Goal: Task Accomplishment & Management: Manage account settings

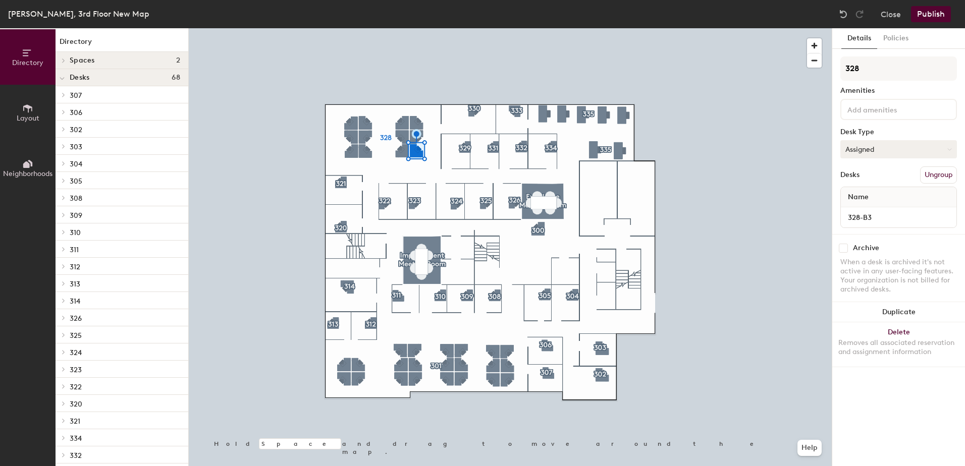
click at [894, 151] on button "Assigned" at bounding box center [899, 149] width 117 height 18
click at [872, 210] on div "Hoteled" at bounding box center [891, 210] width 101 height 15
click at [870, 151] on button "Assigned" at bounding box center [899, 149] width 117 height 18
click at [872, 211] on div "Hoteled" at bounding box center [891, 210] width 101 height 15
click at [931, 11] on button "Publish" at bounding box center [931, 14] width 40 height 16
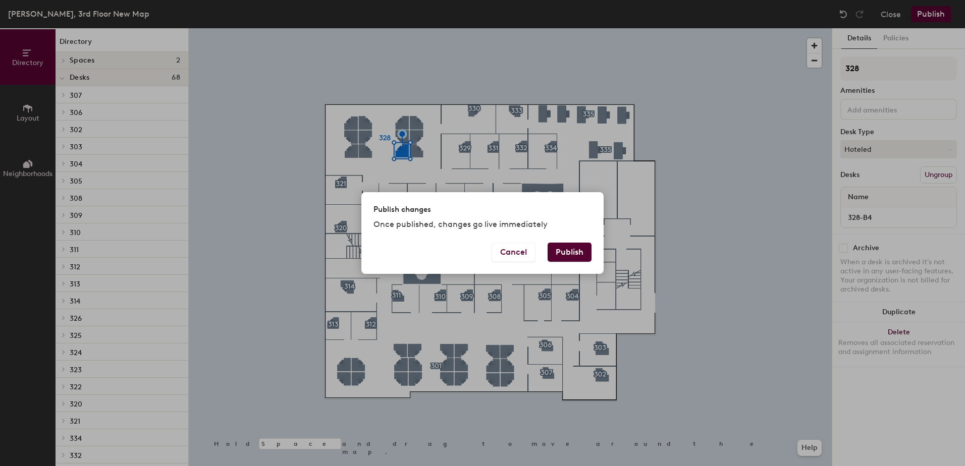
click at [577, 252] on button "Publish" at bounding box center [570, 252] width 44 height 19
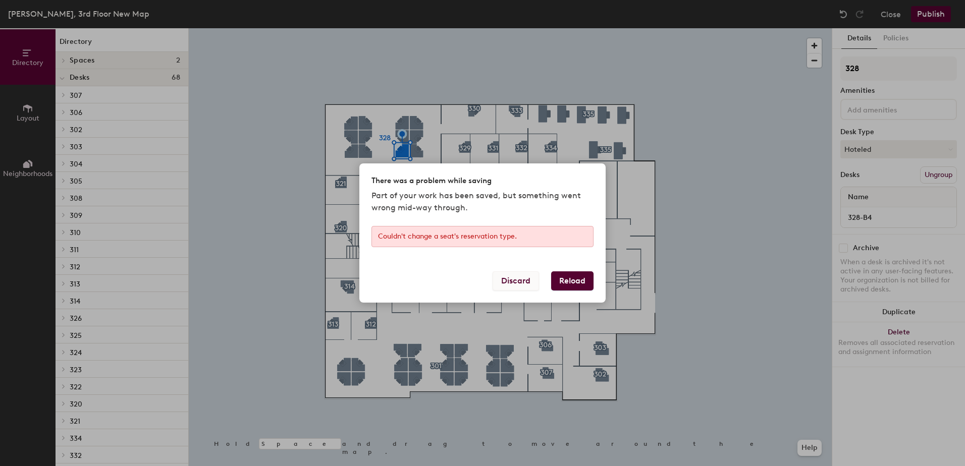
click at [521, 280] on button "Discard" at bounding box center [516, 281] width 46 height 19
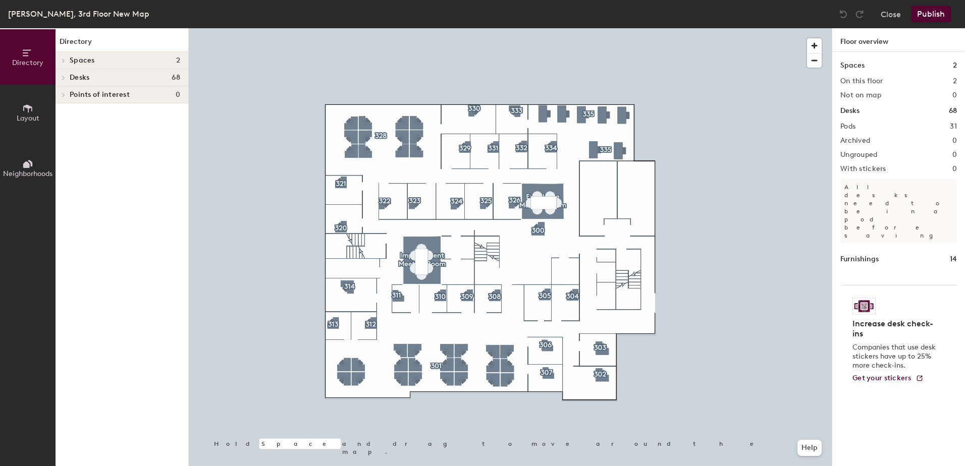
click at [405, 28] on div at bounding box center [510, 28] width 643 height 0
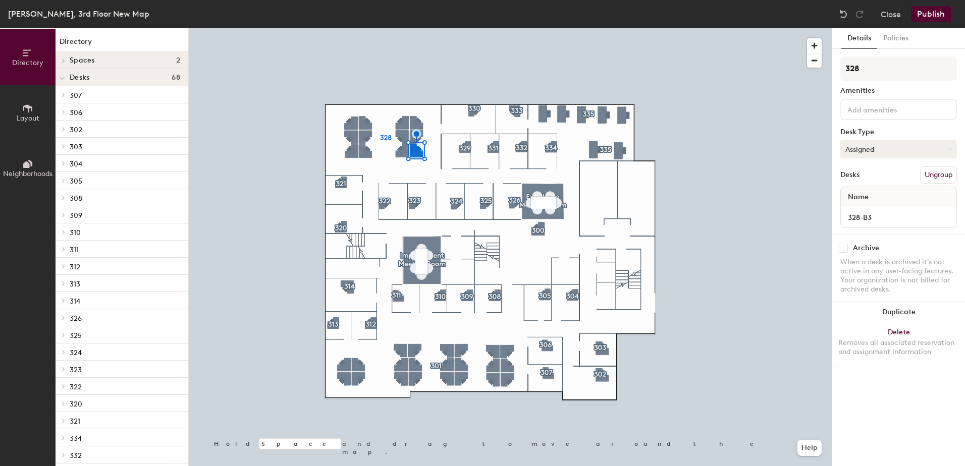
click at [889, 155] on button "Assigned" at bounding box center [899, 149] width 117 height 18
click at [876, 209] on div "Hoteled" at bounding box center [891, 210] width 101 height 15
click at [936, 19] on button "Publish" at bounding box center [931, 14] width 40 height 16
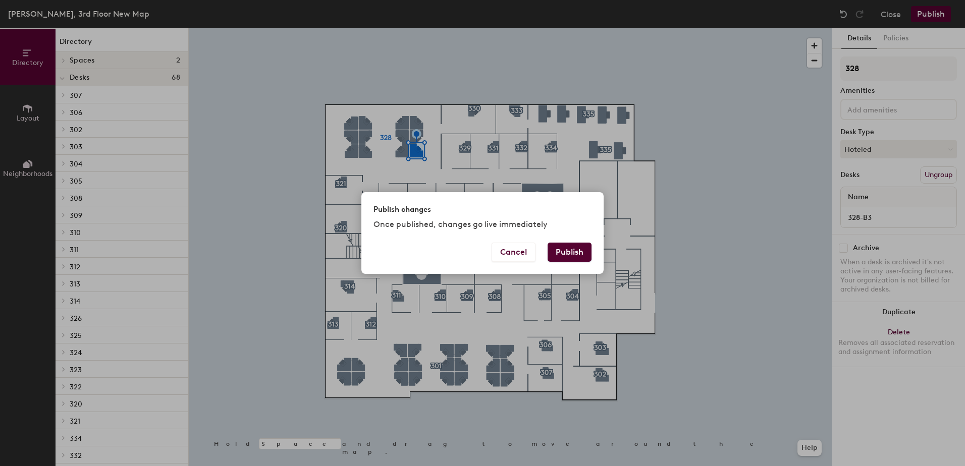
click at [573, 253] on button "Publish" at bounding box center [570, 252] width 44 height 19
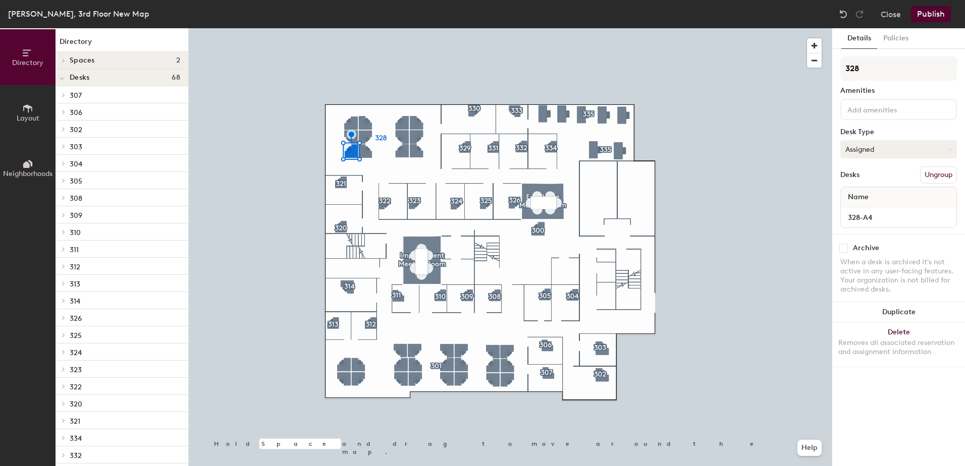
click at [874, 145] on button "Assigned" at bounding box center [899, 149] width 117 height 18
click at [871, 210] on div "Hoteled" at bounding box center [891, 210] width 101 height 15
click at [934, 8] on button "Publish" at bounding box center [931, 14] width 40 height 16
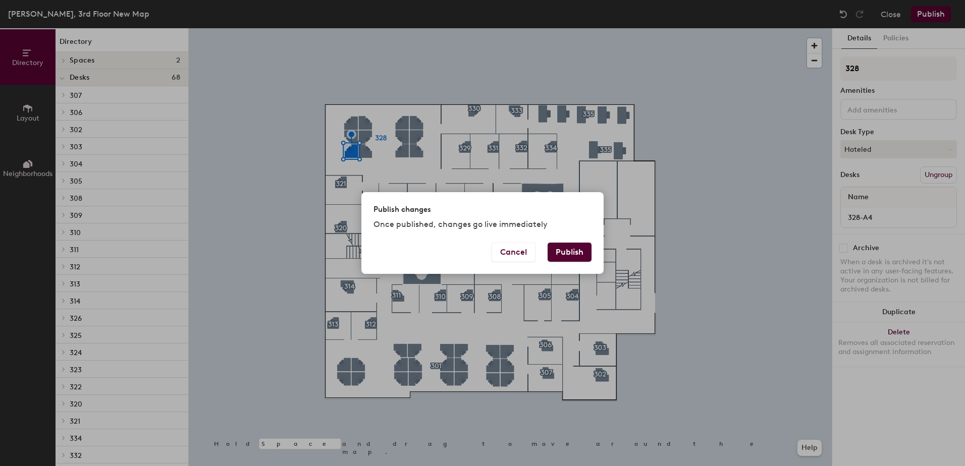
click at [573, 249] on button "Publish" at bounding box center [570, 252] width 44 height 19
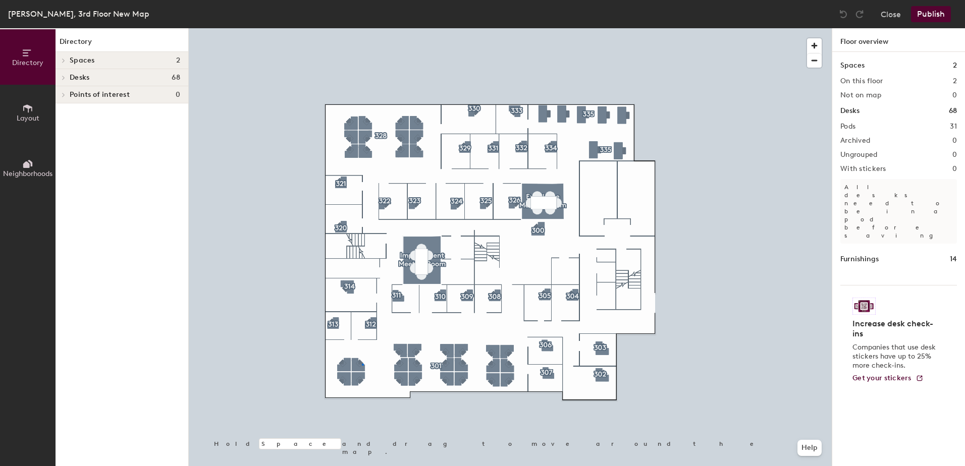
click at [362, 28] on div at bounding box center [510, 28] width 643 height 0
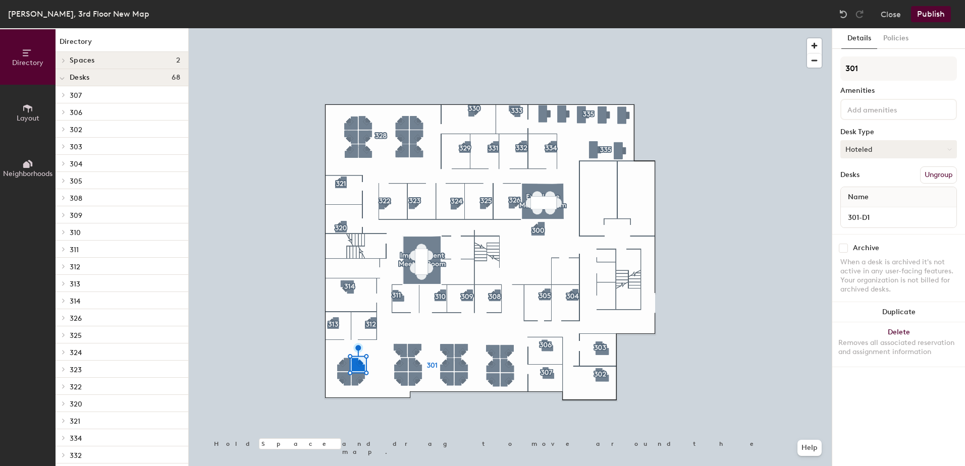
click at [880, 153] on button "Hoteled" at bounding box center [899, 149] width 117 height 18
click at [880, 178] on div "Assigned" at bounding box center [891, 180] width 101 height 15
click at [929, 13] on button "Publish" at bounding box center [931, 14] width 40 height 16
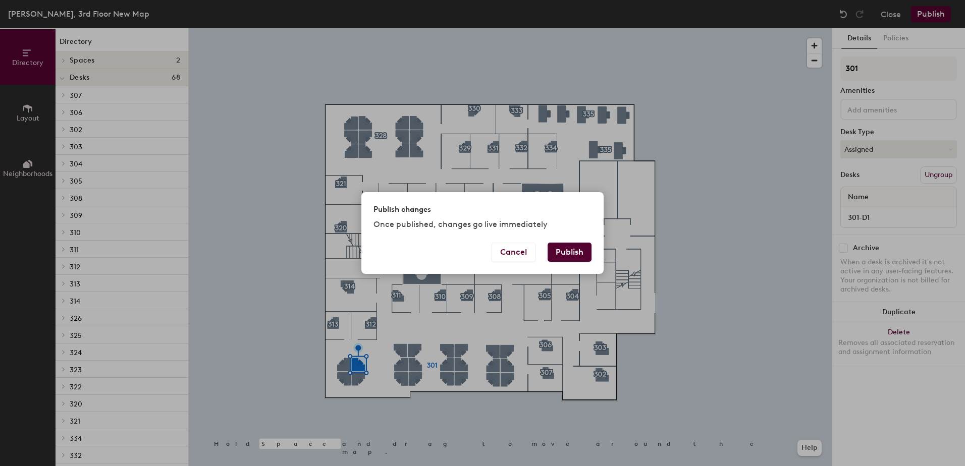
click at [569, 256] on button "Publish" at bounding box center [570, 252] width 44 height 19
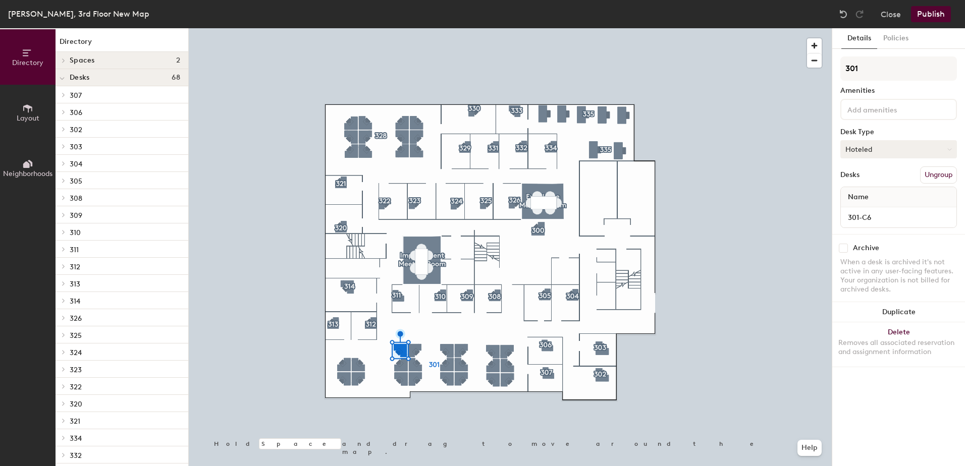
click at [890, 146] on button "Hoteled" at bounding box center [899, 149] width 117 height 18
click at [879, 181] on div "Assigned" at bounding box center [891, 180] width 101 height 15
click at [883, 148] on button "Hoteled" at bounding box center [899, 149] width 117 height 18
click at [882, 183] on div "Assigned" at bounding box center [891, 180] width 101 height 15
click at [913, 152] on button "Hoteled" at bounding box center [899, 149] width 117 height 18
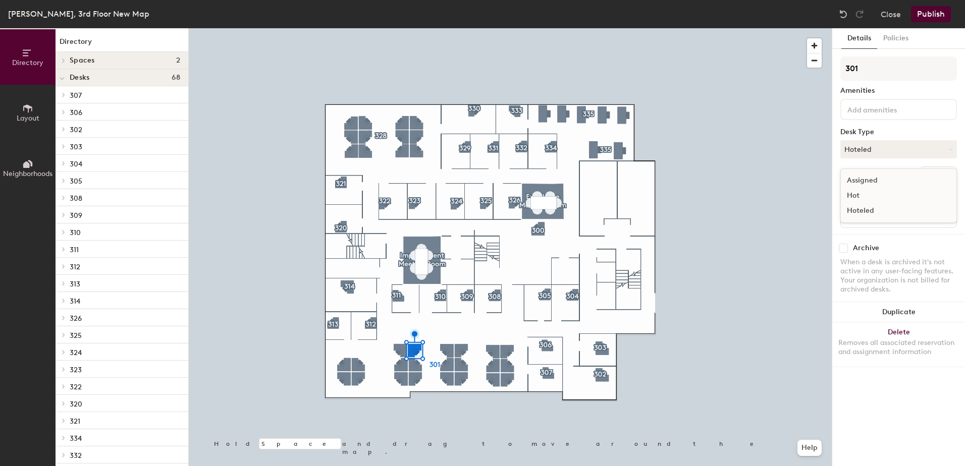
click at [902, 180] on div "Assigned" at bounding box center [891, 180] width 101 height 15
click at [901, 149] on button "Hoteled" at bounding box center [899, 149] width 117 height 18
click at [891, 181] on div "Assigned" at bounding box center [891, 180] width 101 height 15
click at [941, 15] on button "Publish" at bounding box center [931, 14] width 40 height 16
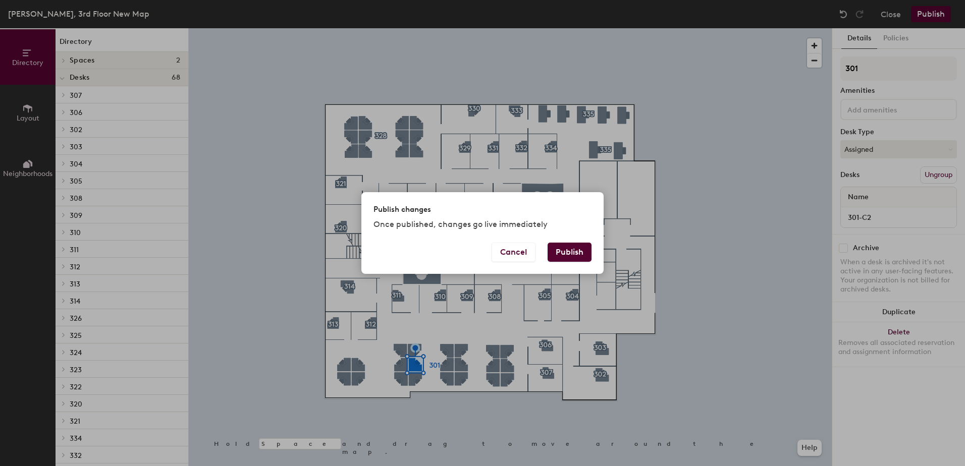
click at [581, 250] on button "Publish" at bounding box center [570, 252] width 44 height 19
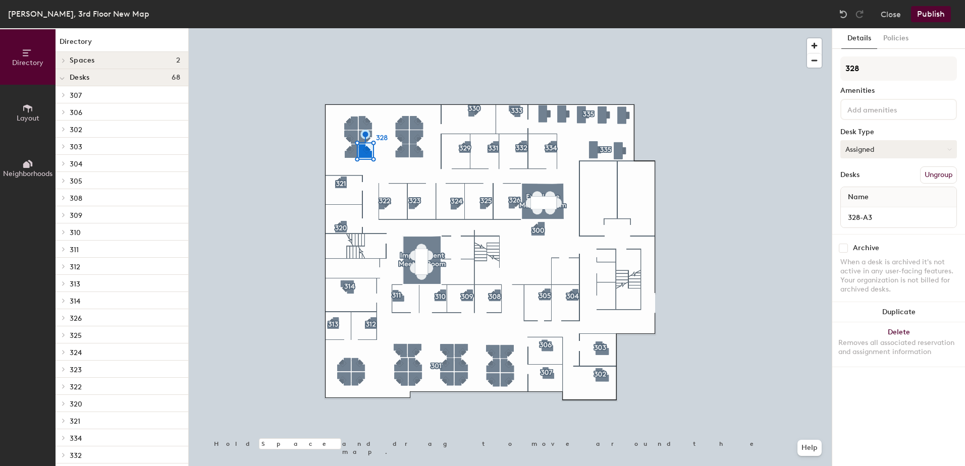
click at [890, 150] on button "Assigned" at bounding box center [899, 149] width 117 height 18
click at [877, 211] on div "Hoteled" at bounding box center [891, 210] width 101 height 15
click at [928, 14] on button "Publish" at bounding box center [931, 14] width 40 height 16
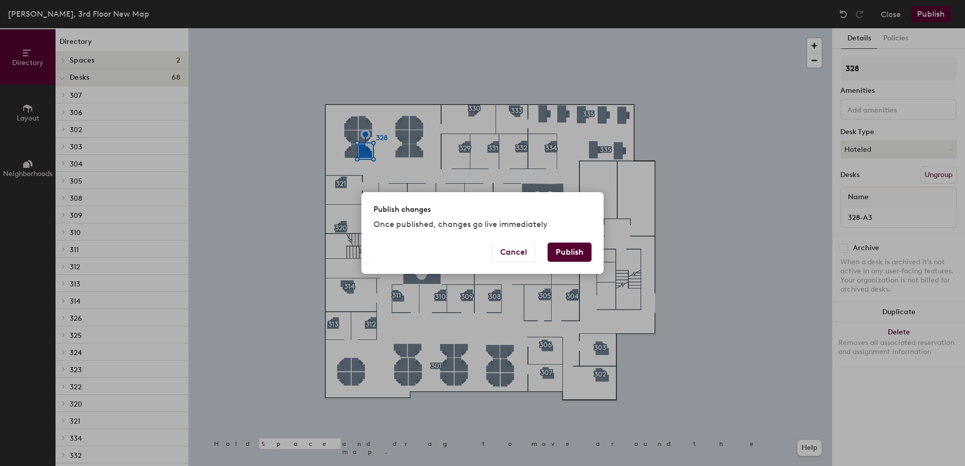
click at [567, 249] on button "Publish" at bounding box center [570, 252] width 44 height 19
